Goal: Task Accomplishment & Management: Manage account settings

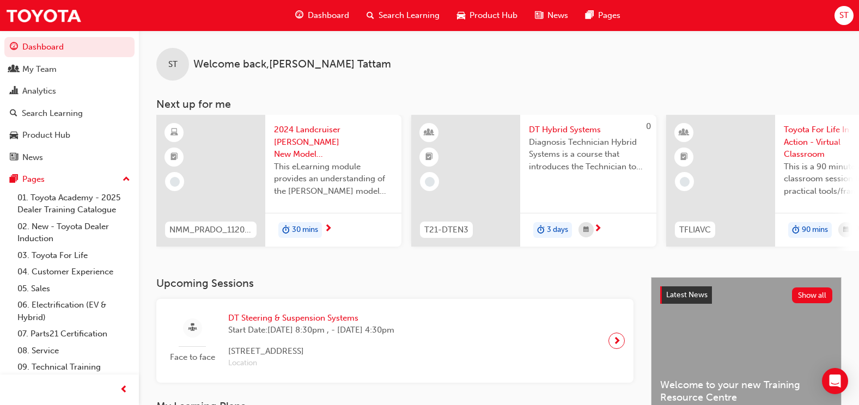
click at [842, 19] on span "ST" at bounding box center [844, 15] width 9 height 13
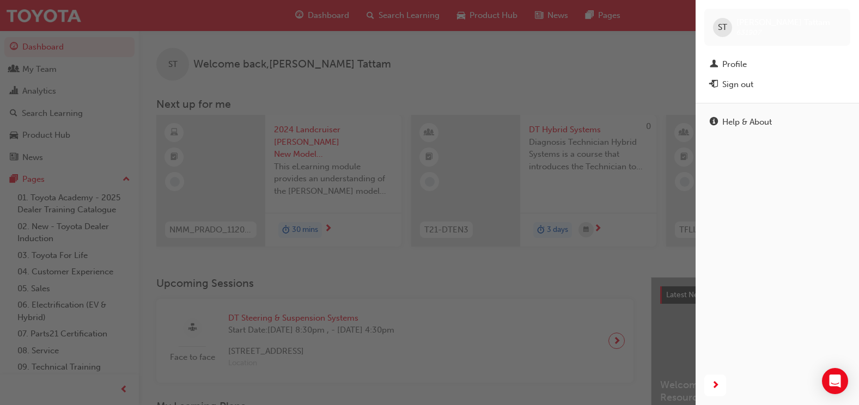
click at [756, 78] on div "Sign out" at bounding box center [777, 85] width 135 height 14
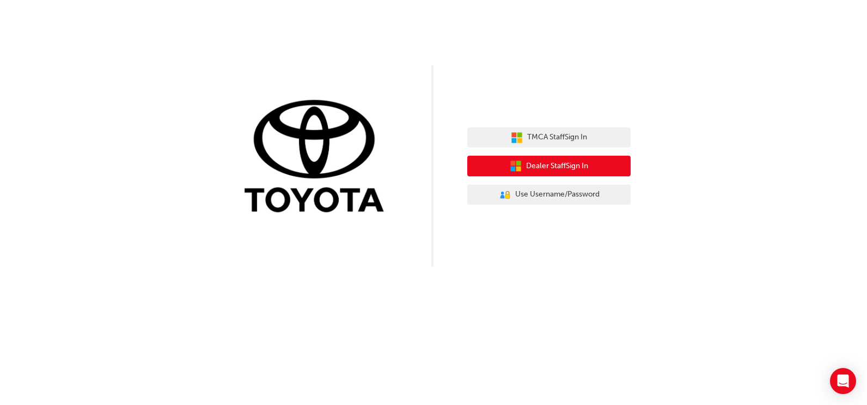
click at [548, 168] on span "Dealer Staff Sign In" at bounding box center [557, 166] width 62 height 13
